Goal: Navigation & Orientation: Find specific page/section

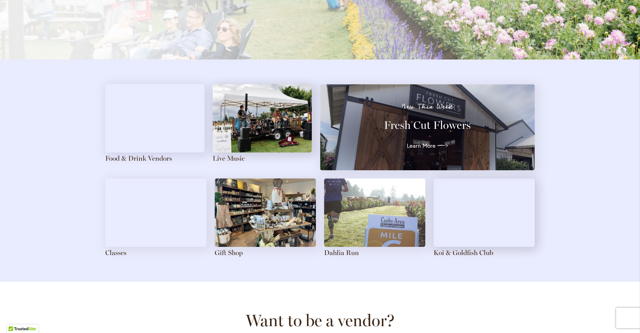
scroll to position [697, 0]
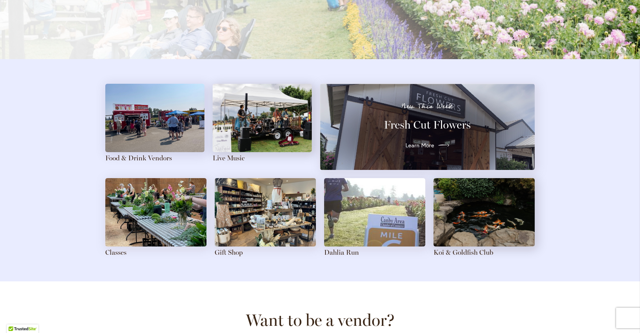
click at [434, 147] on div at bounding box center [441, 145] width 15 height 11
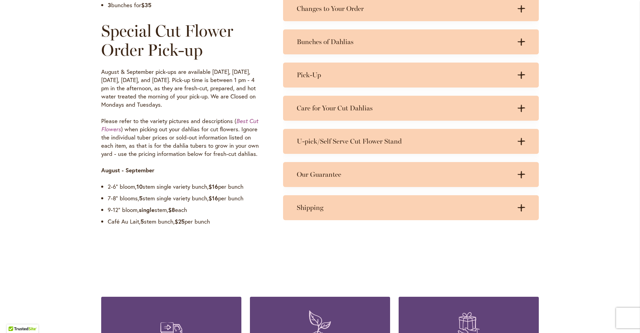
scroll to position [650, 0]
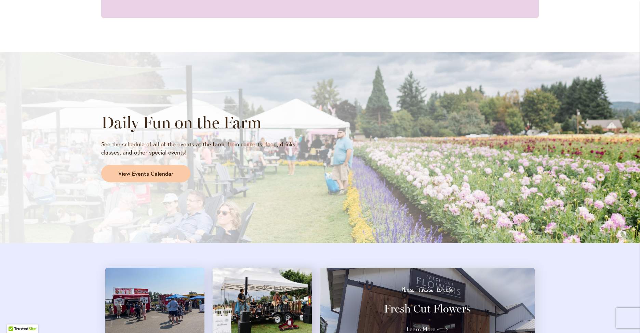
scroll to position [650, 0]
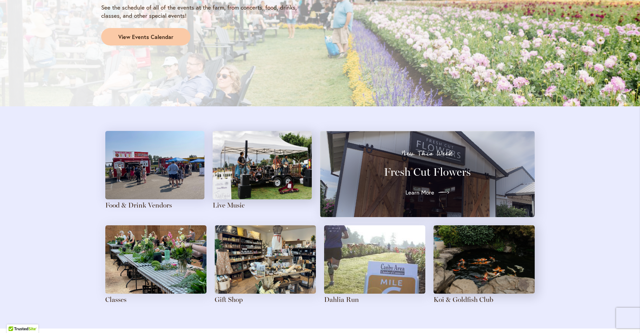
click at [424, 196] on span "Learn More" at bounding box center [420, 192] width 29 height 8
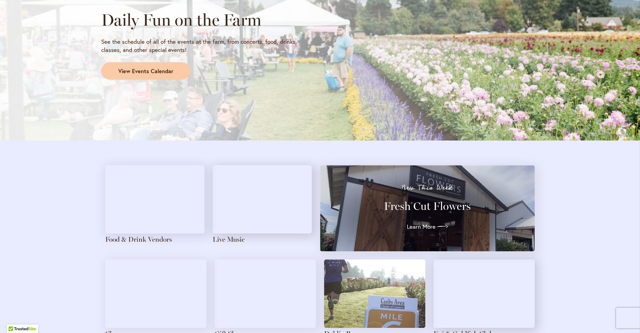
scroll to position [753, 0]
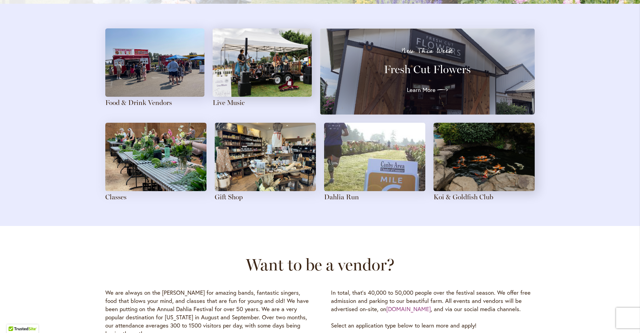
click at [252, 68] on img at bounding box center [262, 62] width 99 height 68
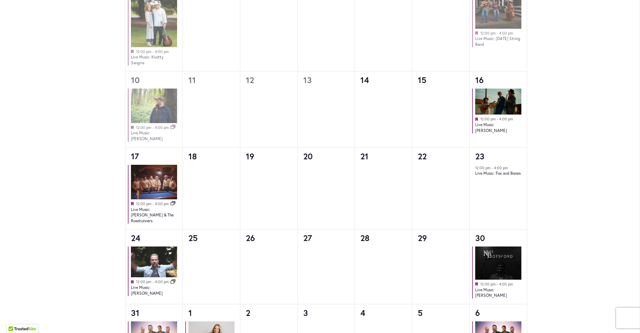
scroll to position [547, 0]
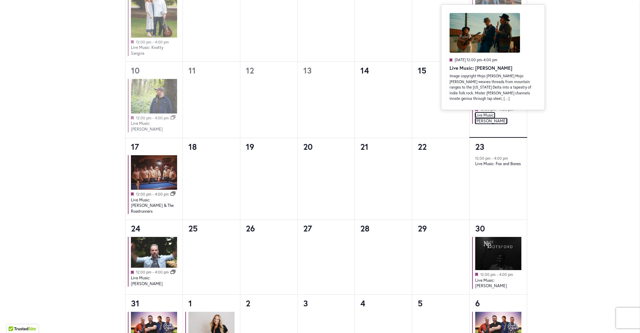
click at [491, 113] on link "Live Music: Mojo Holler" at bounding box center [491, 118] width 32 height 11
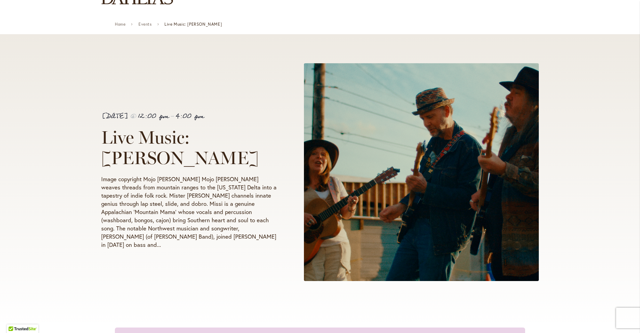
scroll to position [103, 0]
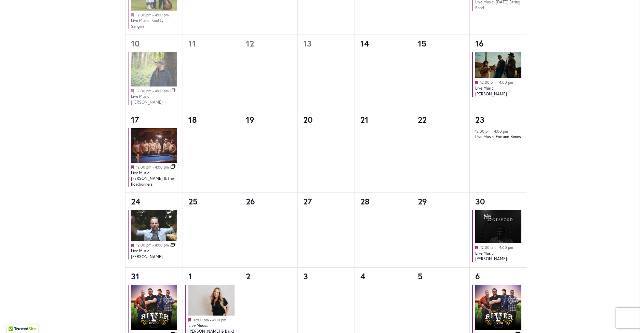
scroll to position [718, 0]
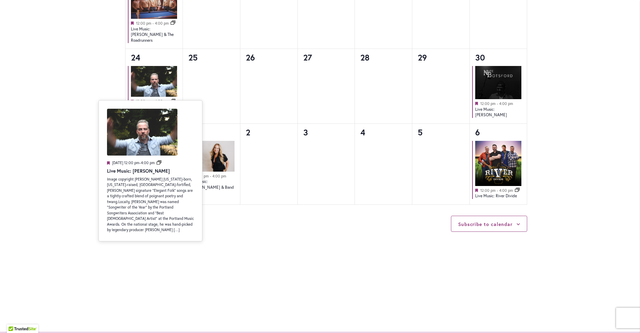
click at [151, 104] on link "Live Music: [PERSON_NAME]" at bounding box center [147, 109] width 32 height 11
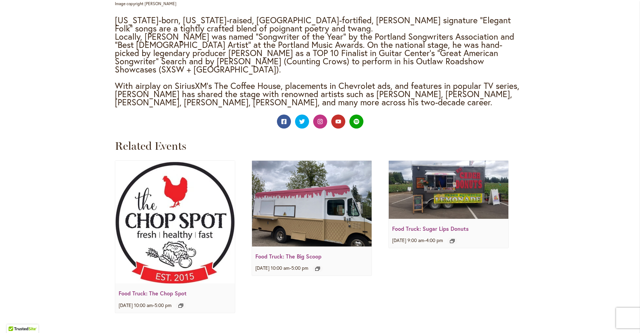
scroll to position [855, 0]
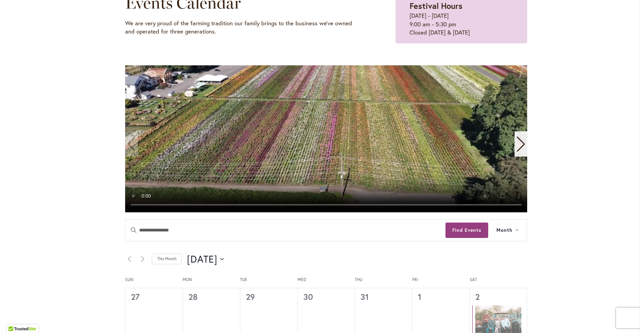
scroll to position [171, 0]
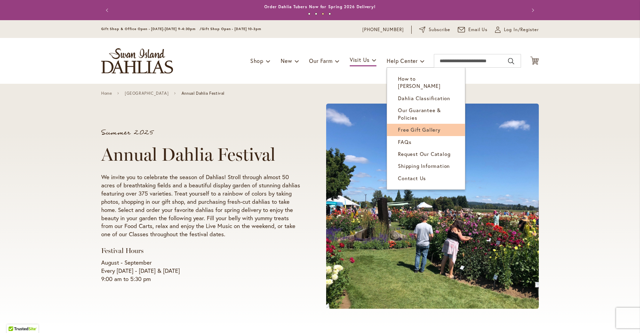
click at [417, 126] on link "Free Gift Gallery" at bounding box center [426, 130] width 78 height 12
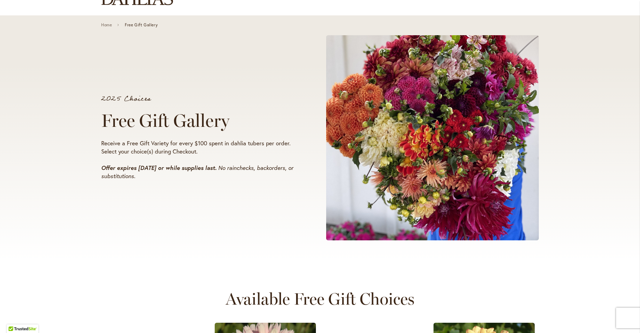
scroll to position [34, 0]
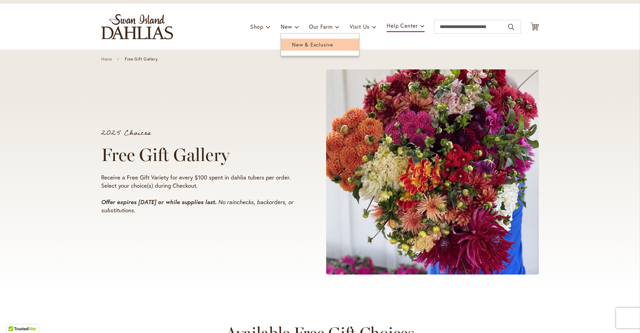
click at [306, 48] on link "New & Exclusive" at bounding box center [320, 45] width 78 height 12
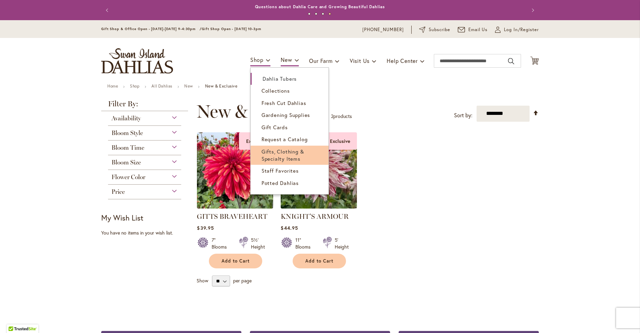
click at [271, 158] on span "Gifts, Clothing & Specialty Items" at bounding box center [283, 155] width 43 height 14
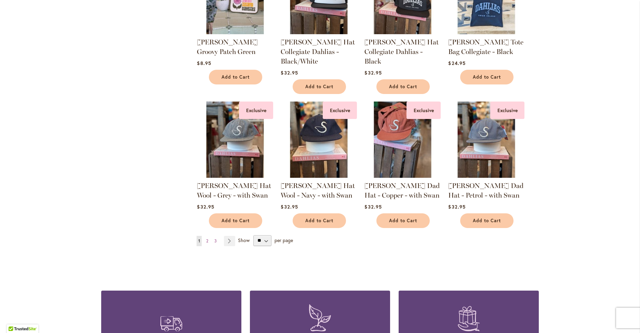
scroll to position [616, 0]
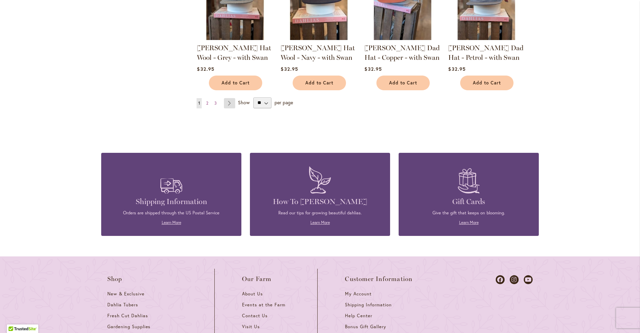
click at [229, 102] on link "Page Next" at bounding box center [229, 103] width 11 height 10
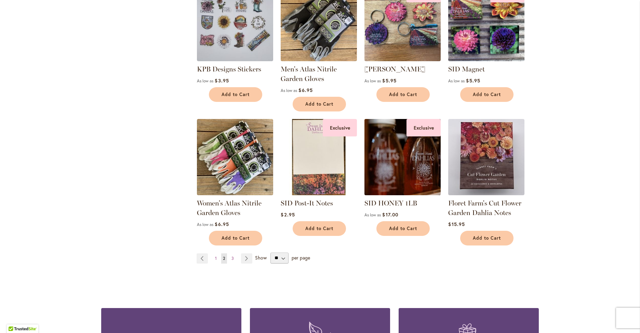
scroll to position [445, 0]
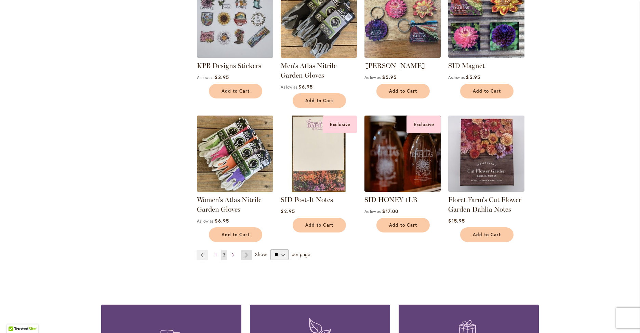
click at [244, 253] on link "Page Next" at bounding box center [246, 255] width 11 height 10
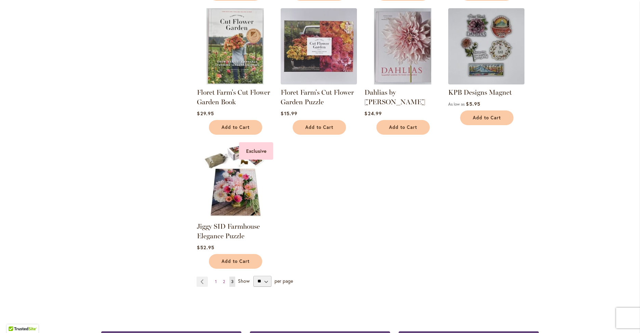
scroll to position [308, 0]
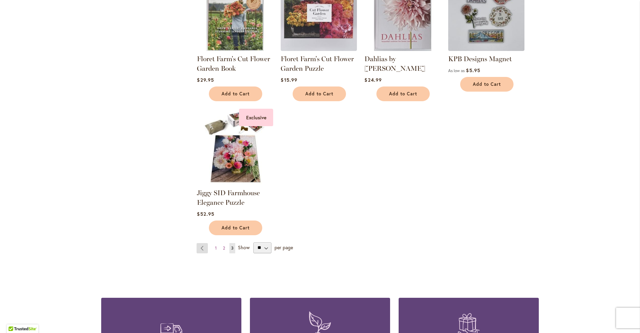
click at [197, 246] on link "Page Previous" at bounding box center [202, 248] width 11 height 10
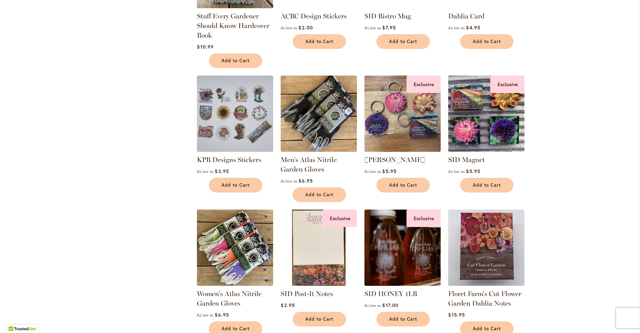
scroll to position [376, 0]
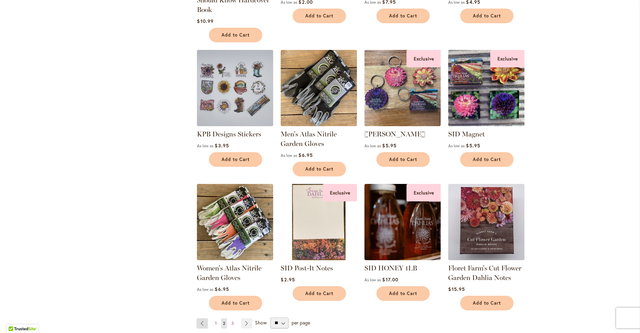
click at [199, 320] on link "Page Previous" at bounding box center [202, 323] width 11 height 10
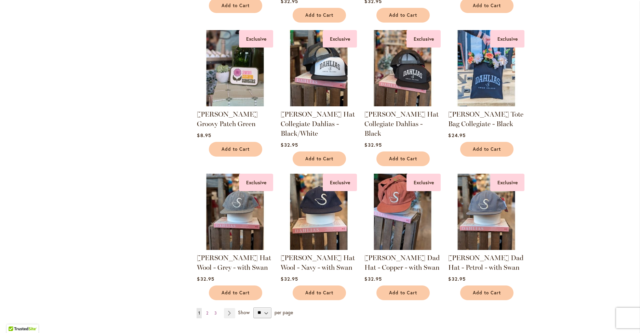
scroll to position [410, 0]
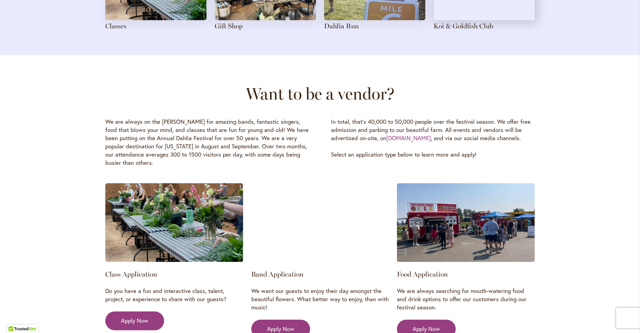
scroll to position [1060, 0]
